Goal: Information Seeking & Learning: Learn about a topic

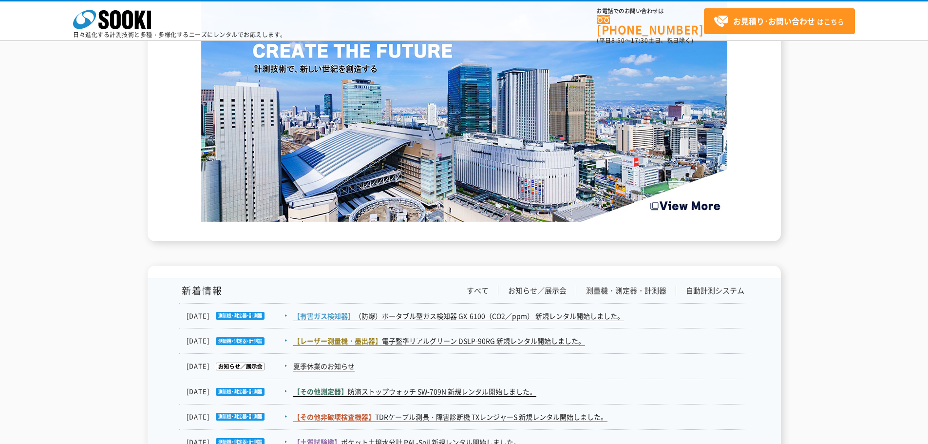
scroll to position [1544, 0]
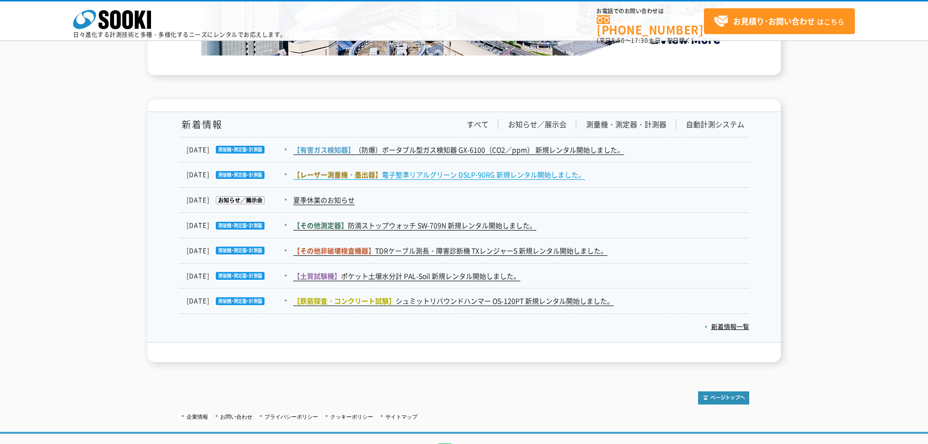
click at [433, 172] on link "【レーザー測量機・墨出器】 電子整準リアルグリーン DSLP-90RG 新規レンタル開始しました。" at bounding box center [439, 175] width 292 height 10
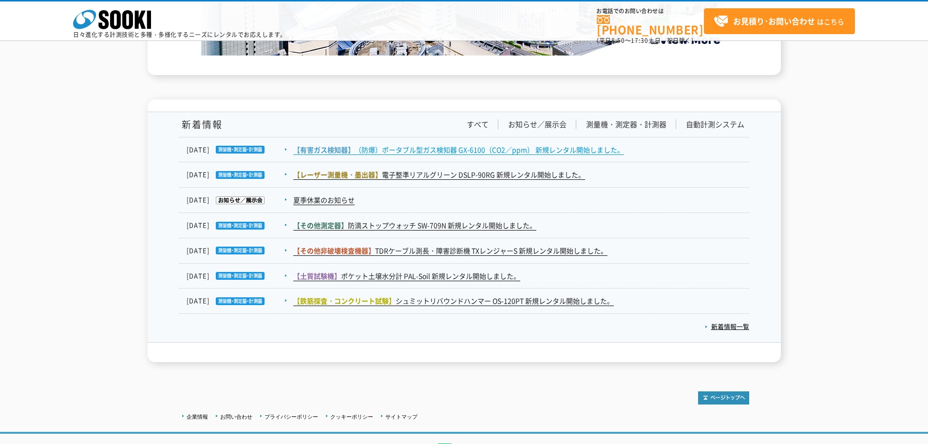
click at [480, 152] on link "【有害ガス検知器】 （防爆）ポータブル型ガス検知器 GX-6100（CO2／ppm） 新規レンタル開始しました。" at bounding box center [458, 150] width 331 height 10
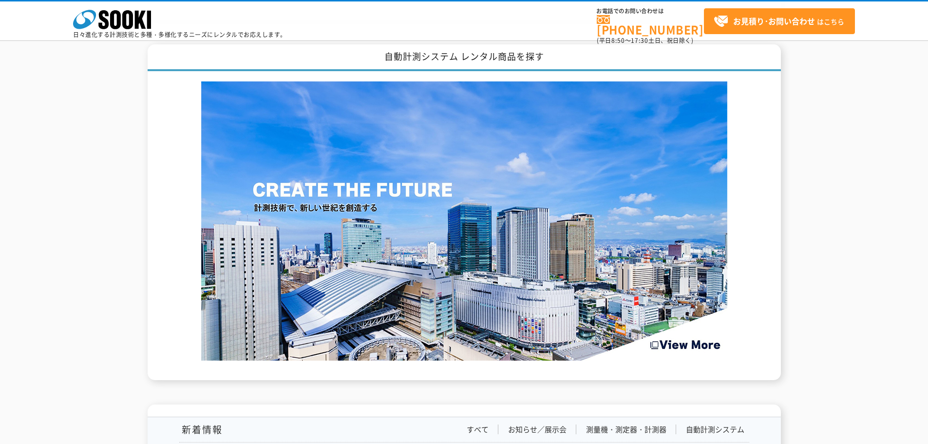
scroll to position [1218, 0]
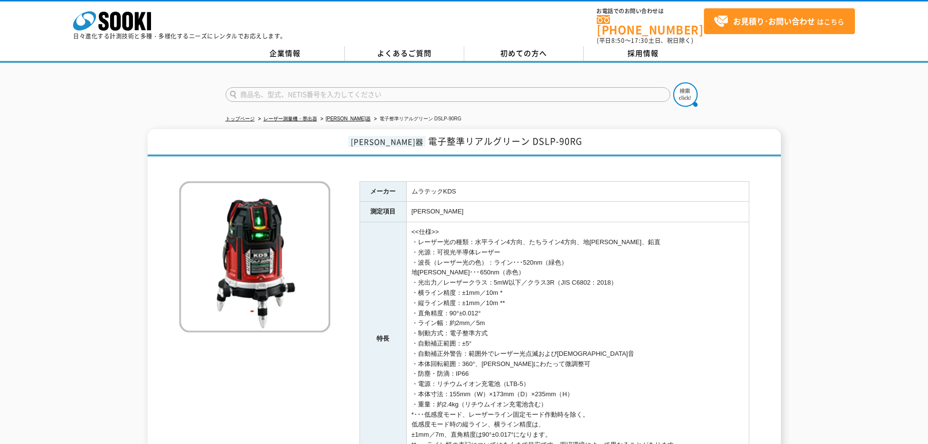
scroll to position [162, 0]
